Goal: Task Accomplishment & Management: Use online tool/utility

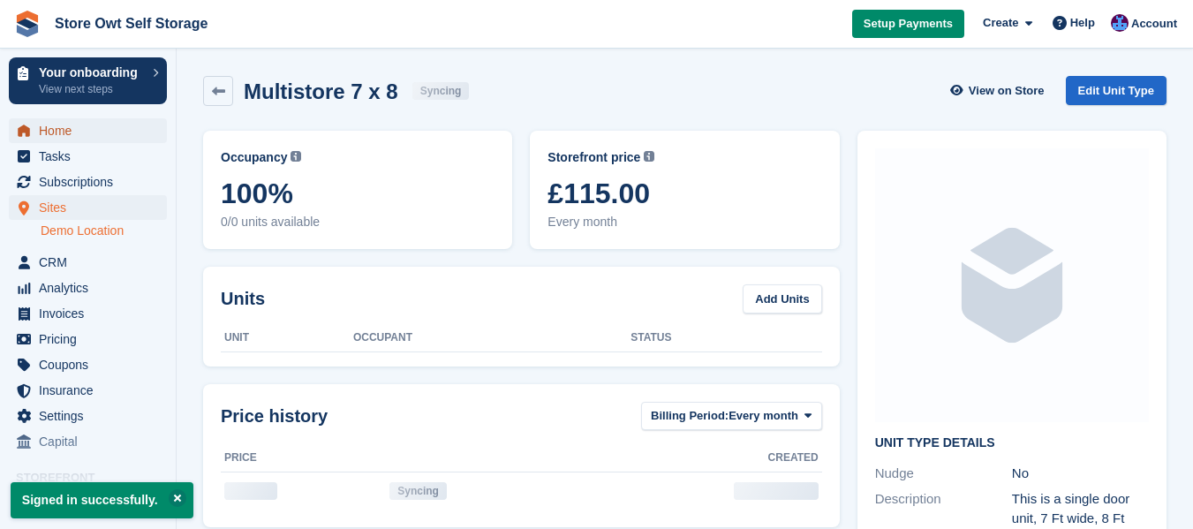
click at [55, 140] on span "Home" at bounding box center [92, 130] width 106 height 25
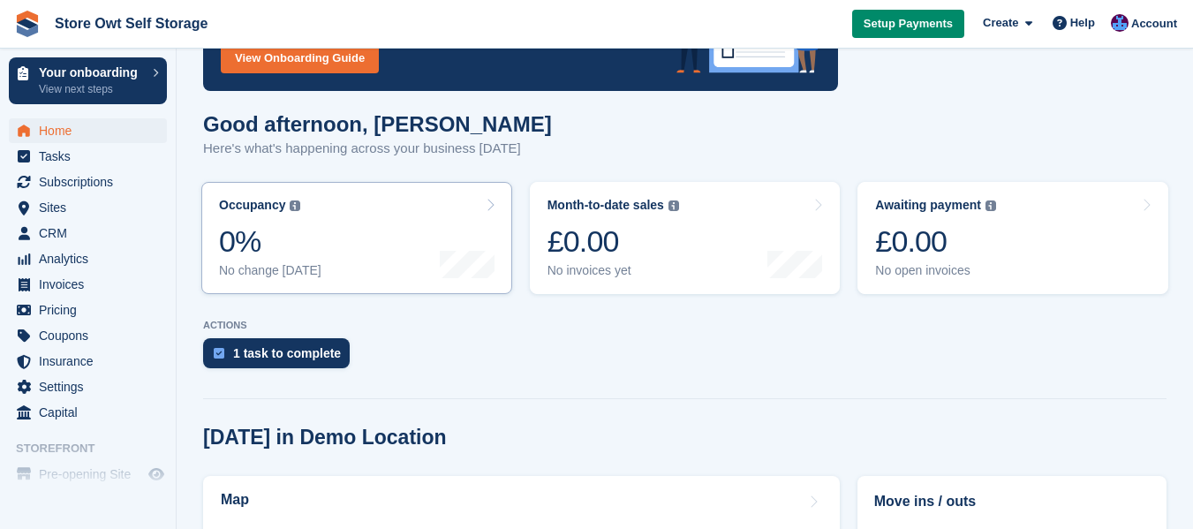
scroll to position [88, 0]
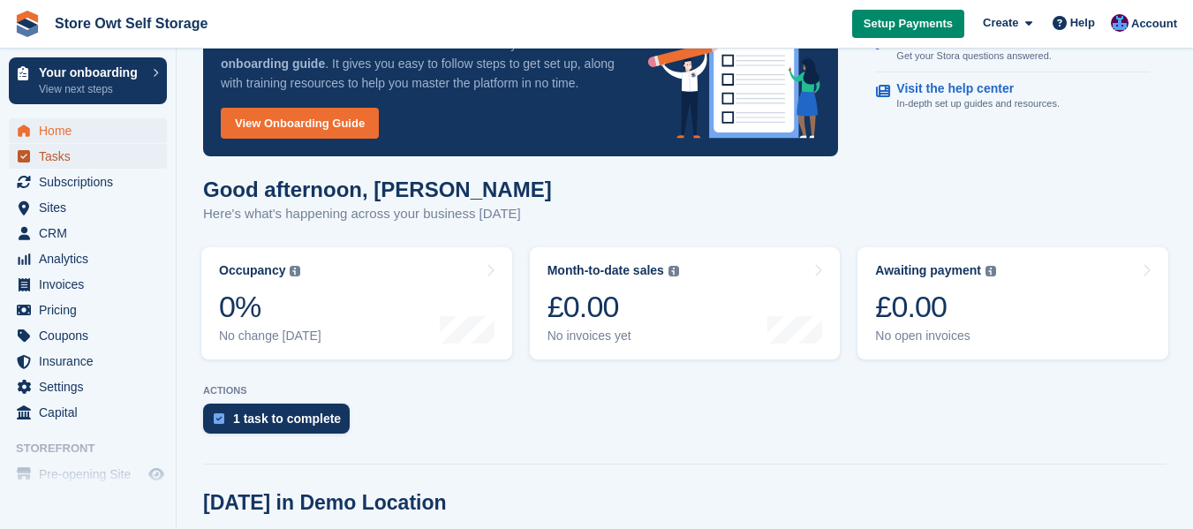
click at [56, 155] on span "Tasks" at bounding box center [92, 156] width 106 height 25
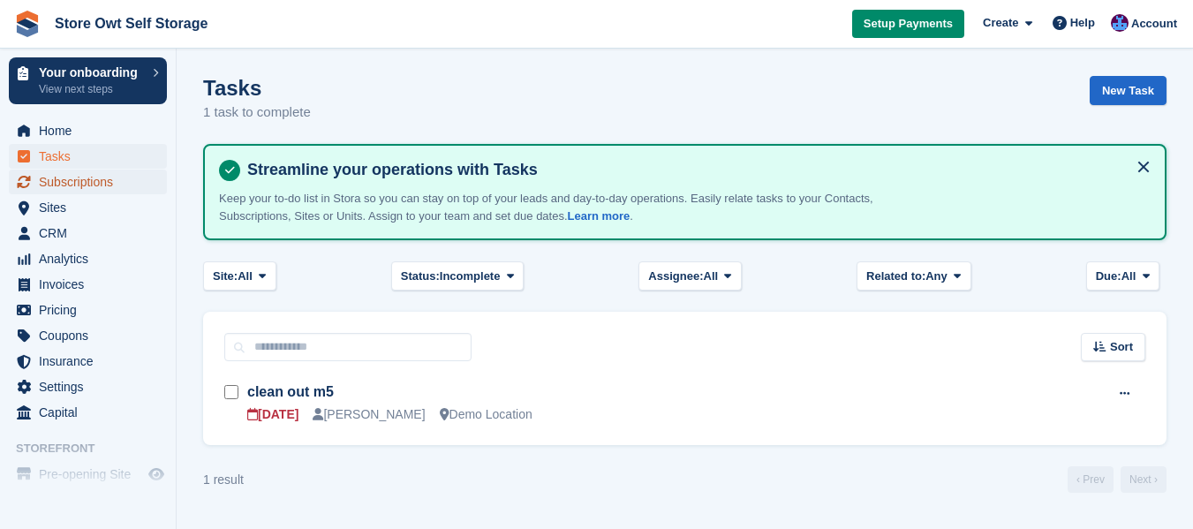
click at [59, 171] on span "Subscriptions" at bounding box center [92, 182] width 106 height 25
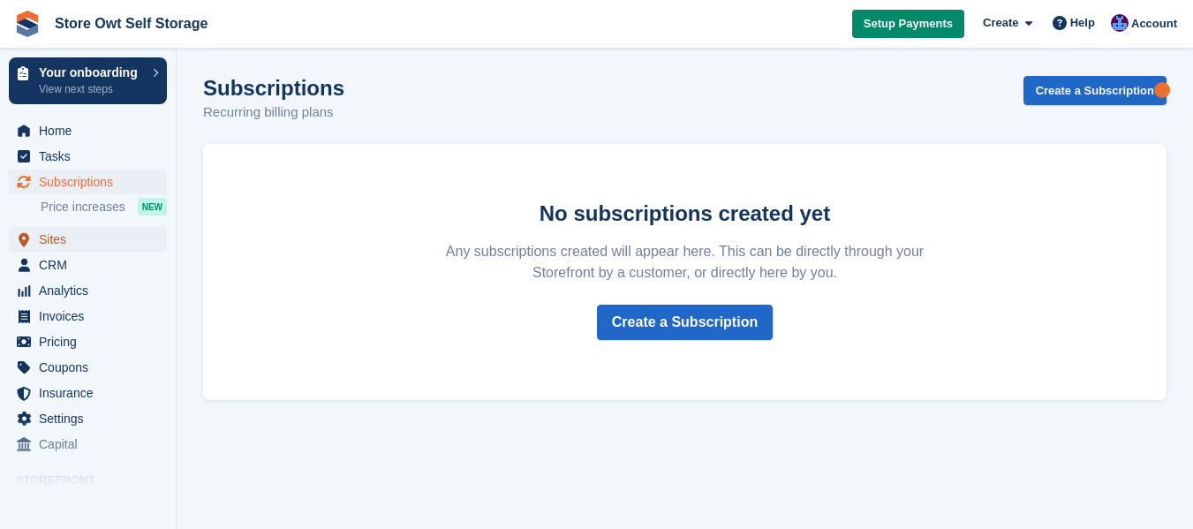
click at [54, 238] on span "Sites" at bounding box center [92, 239] width 106 height 25
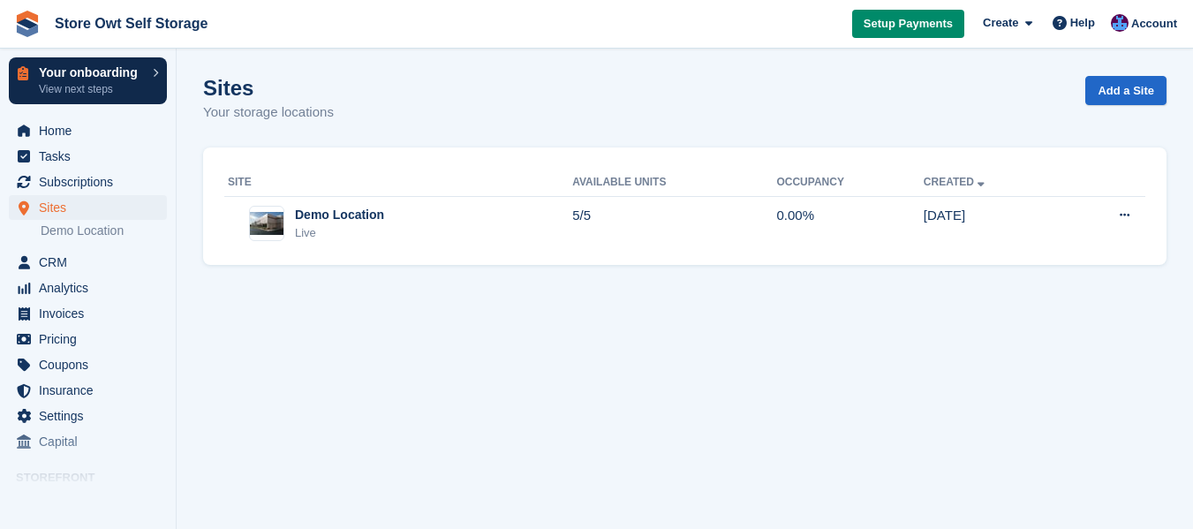
click at [141, 77] on p "Your onboarding" at bounding box center [91, 72] width 105 height 12
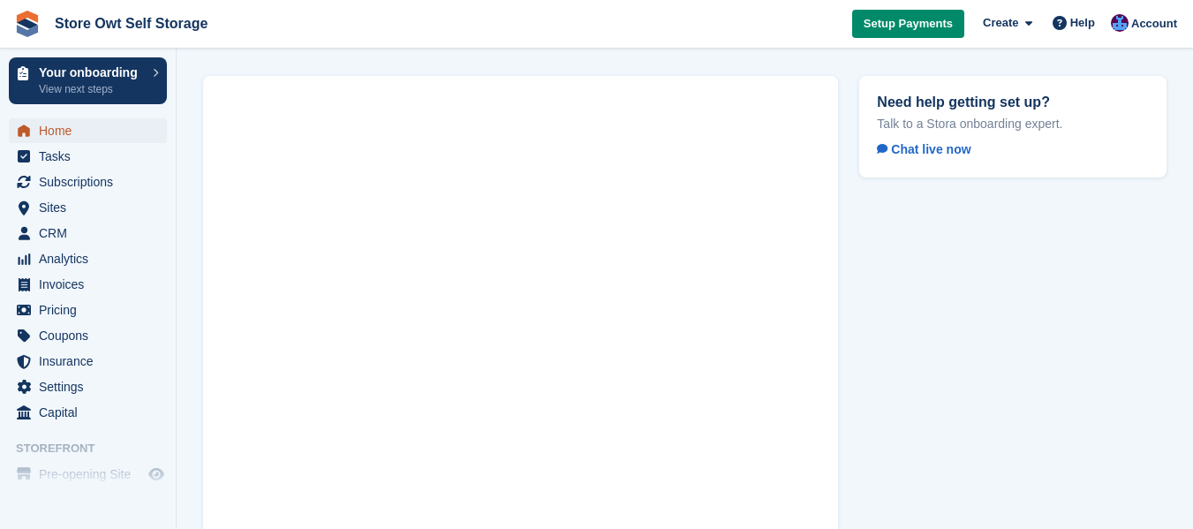
click at [76, 119] on span "Home" at bounding box center [92, 130] width 106 height 25
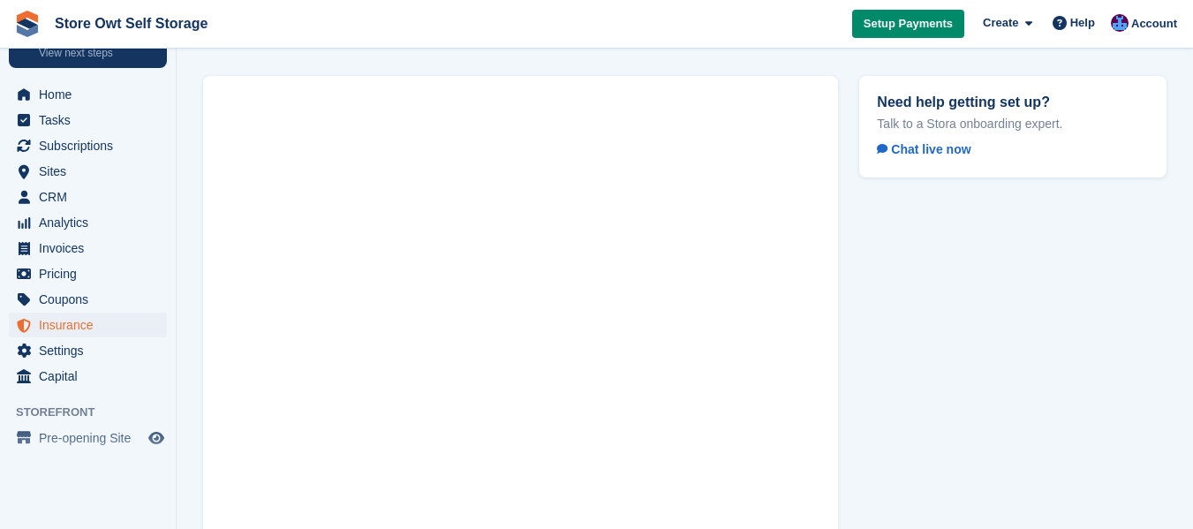
scroll to position [55, 0]
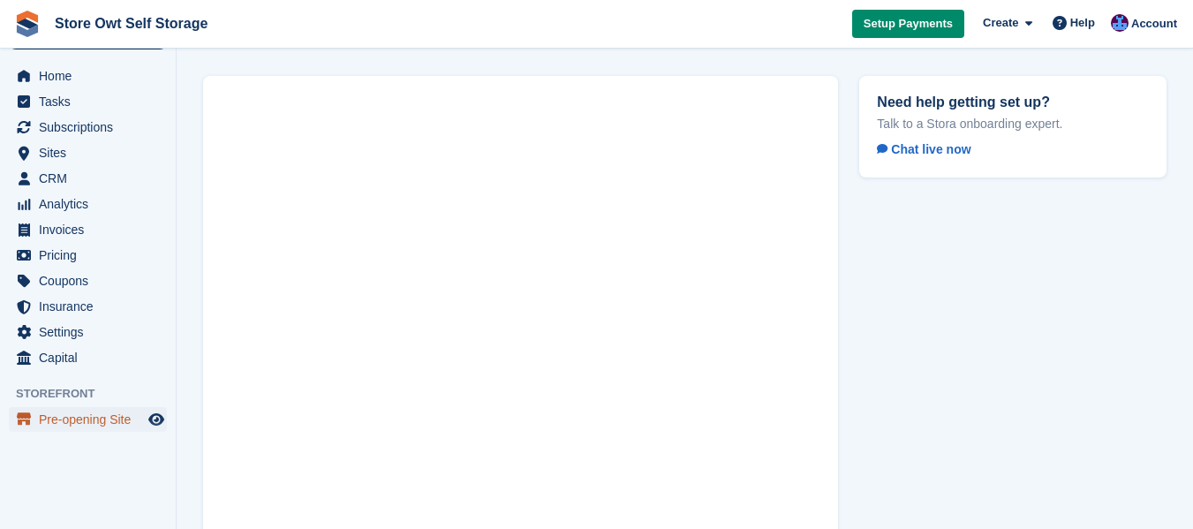
click at [64, 422] on span "Pre-opening Site" at bounding box center [92, 419] width 106 height 25
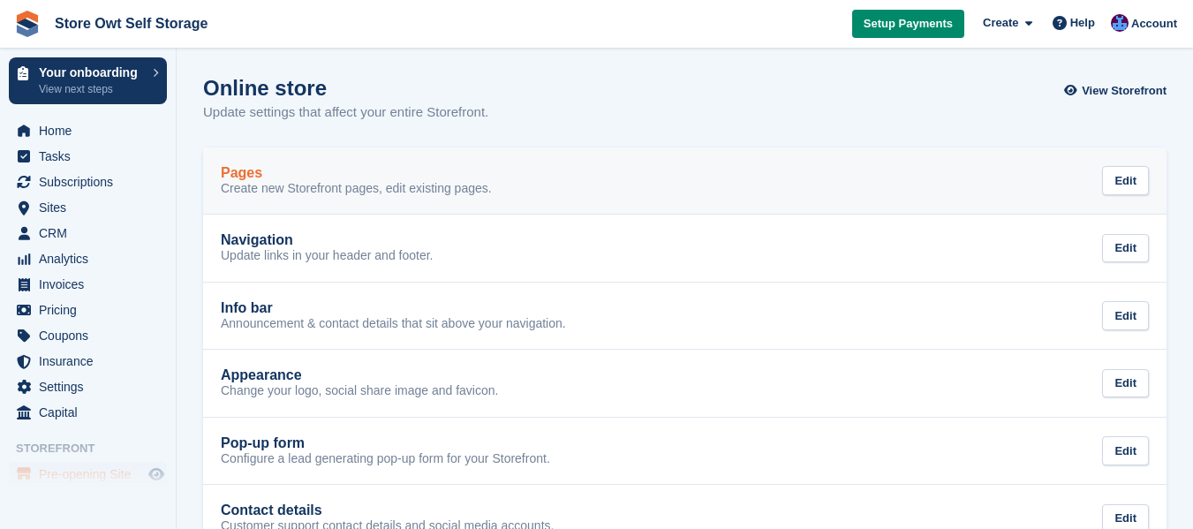
click at [295, 188] on p "Create new Storefront pages, edit existing pages." at bounding box center [356, 189] width 271 height 16
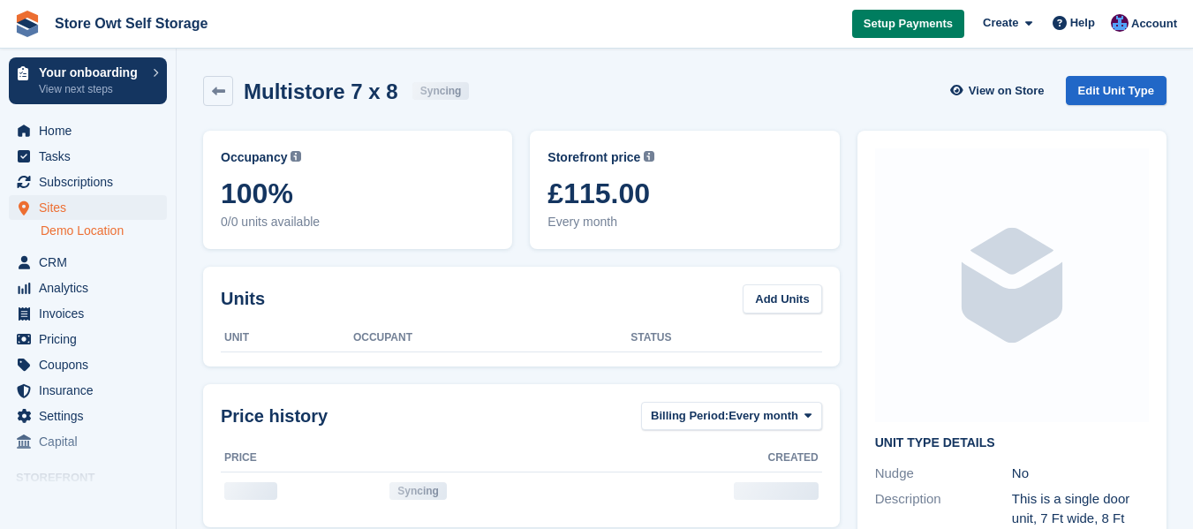
click at [922, 27] on span "Setup Payments" at bounding box center [908, 24] width 89 height 18
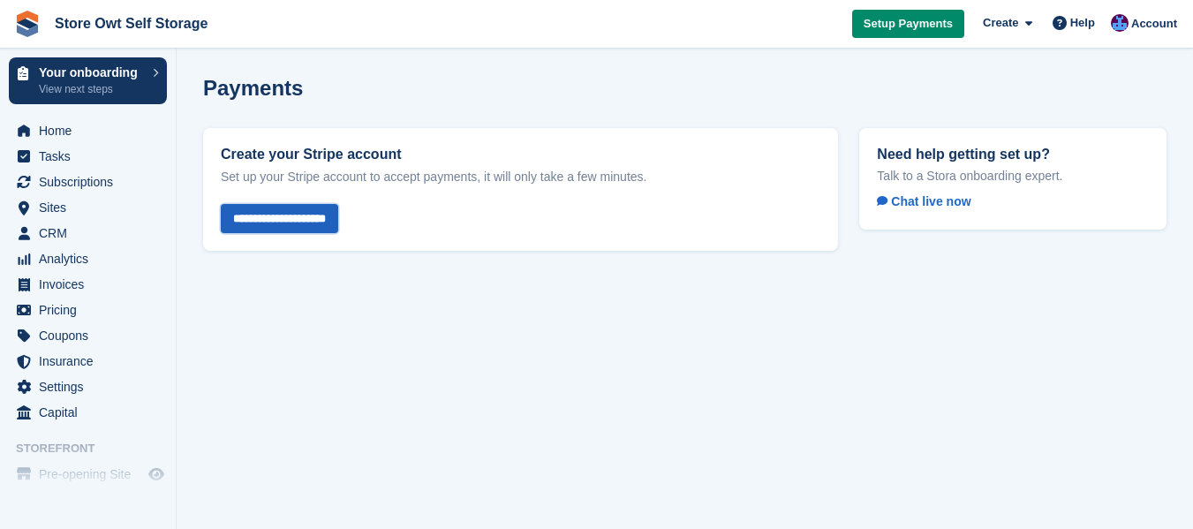
click at [294, 215] on input "**********" at bounding box center [279, 218] width 117 height 29
